Goal: Transaction & Acquisition: Purchase product/service

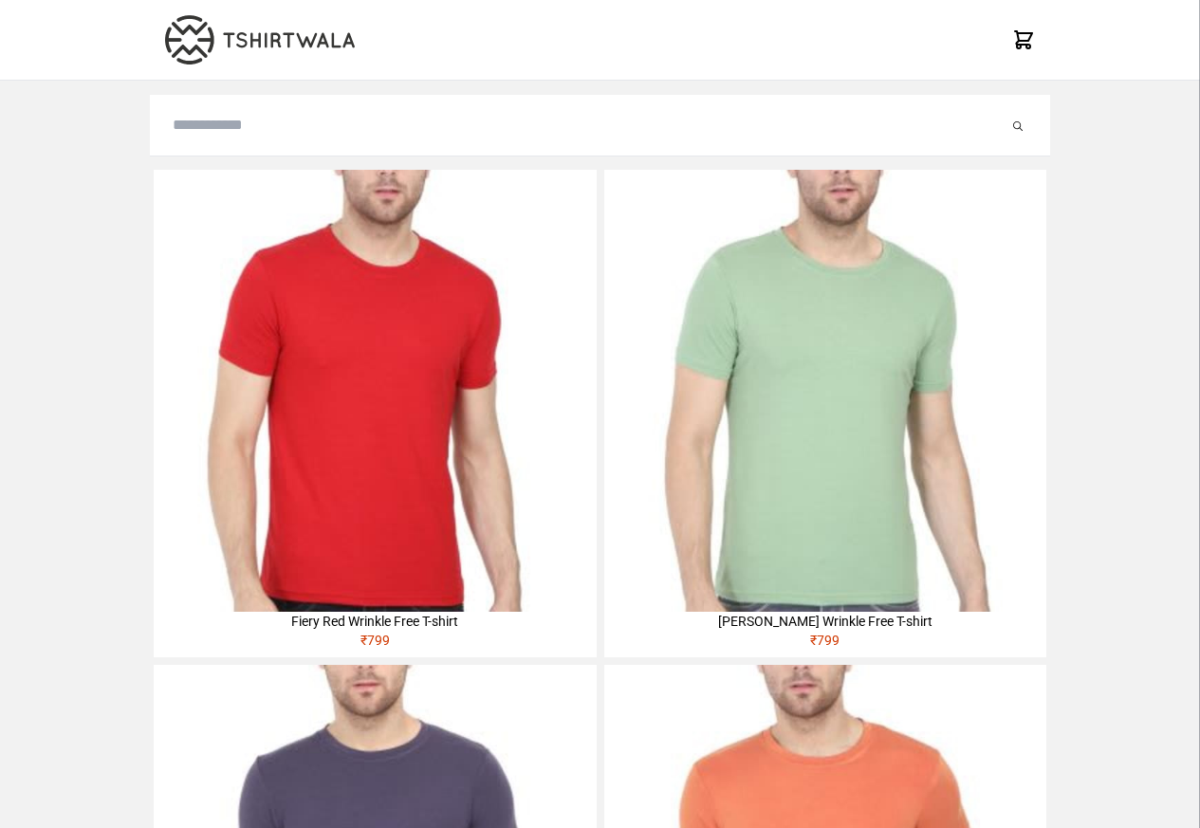
type input "**********"
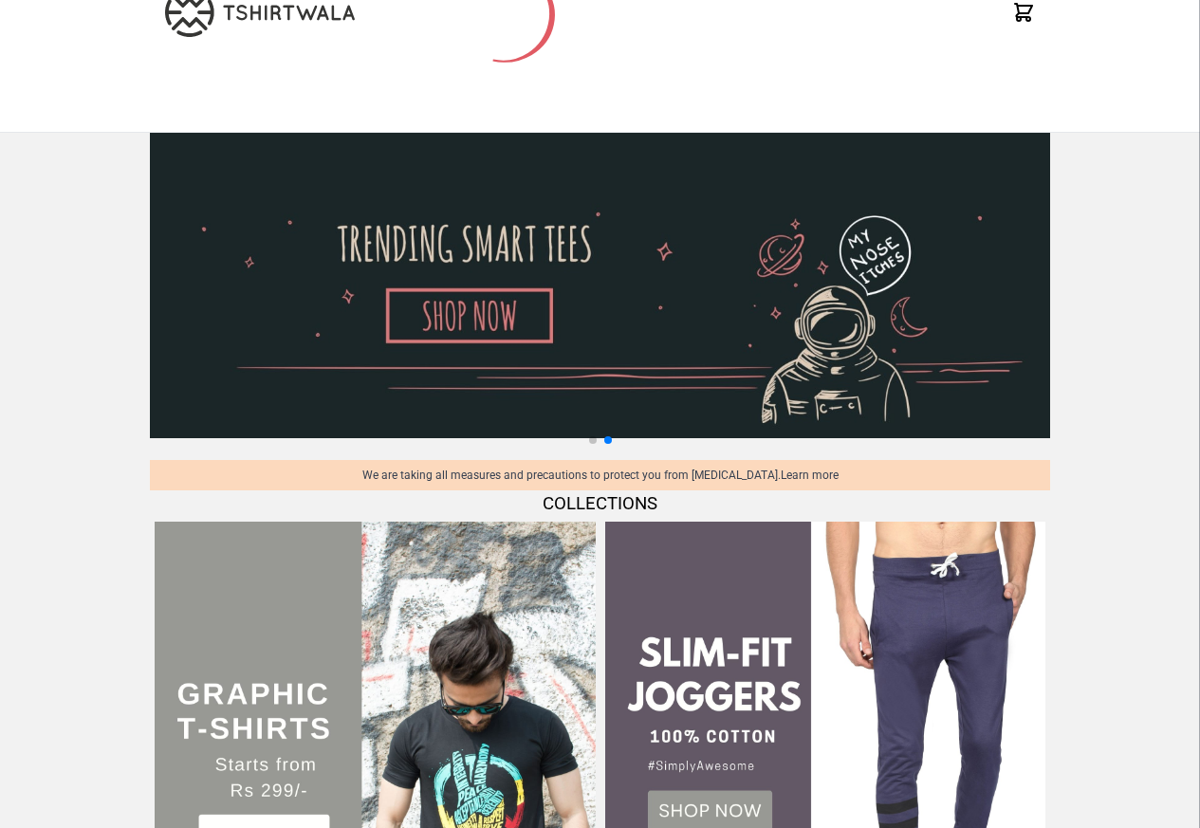
scroll to position [569, 0]
